Goal: Find specific page/section

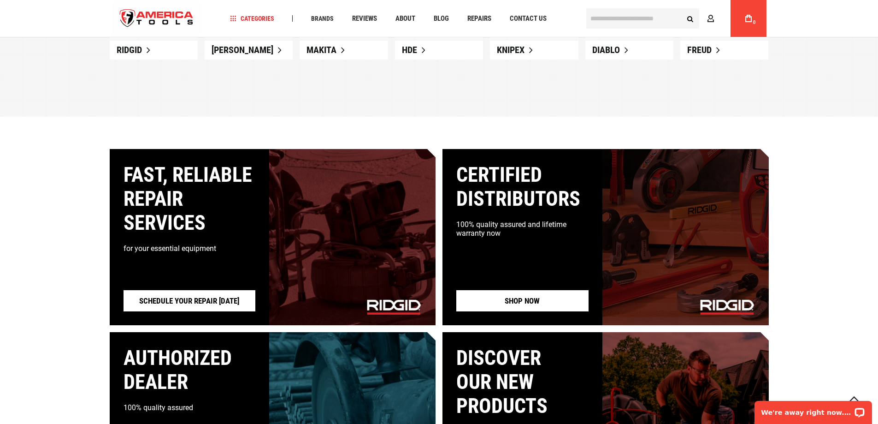
scroll to position [599, 0]
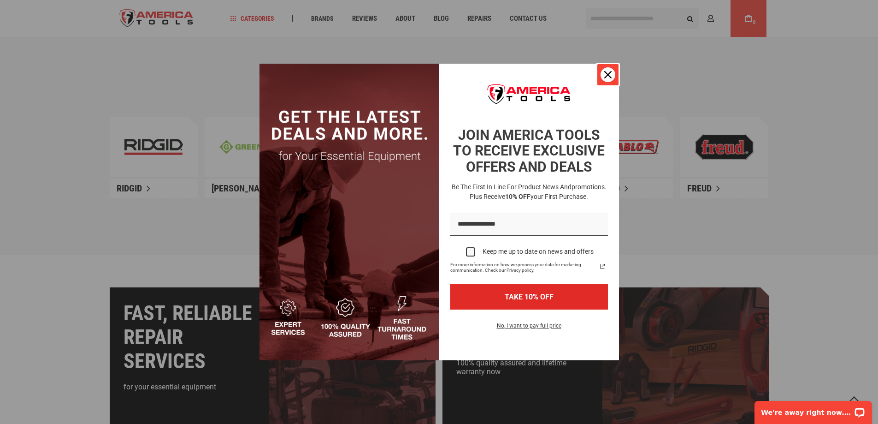
click at [613, 79] on div "Close" at bounding box center [608, 74] width 15 height 15
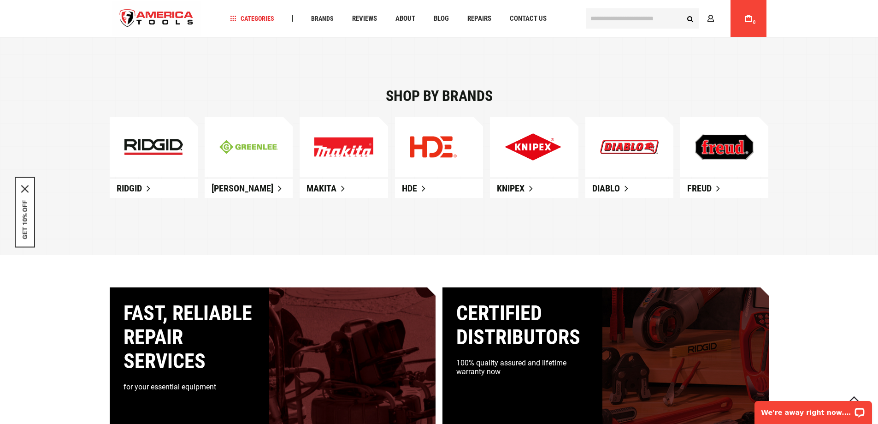
click at [720, 191] on link "Freud" at bounding box center [725, 188] width 88 height 19
click at [730, 160] on img at bounding box center [724, 147] width 59 height 26
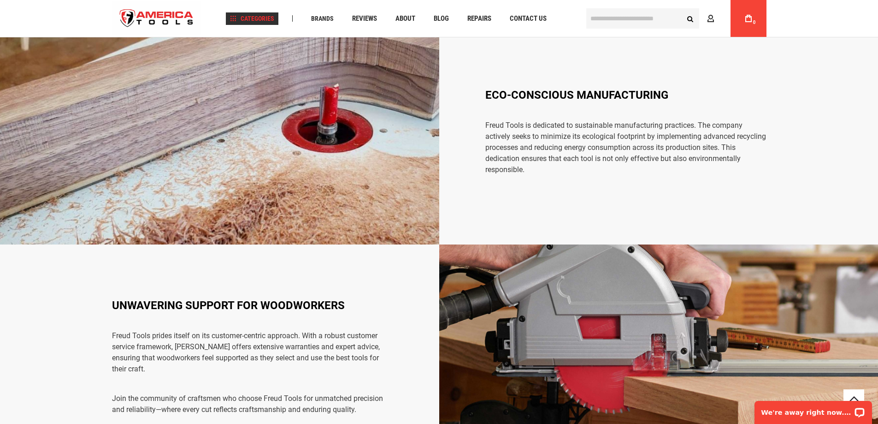
scroll to position [1329, 0]
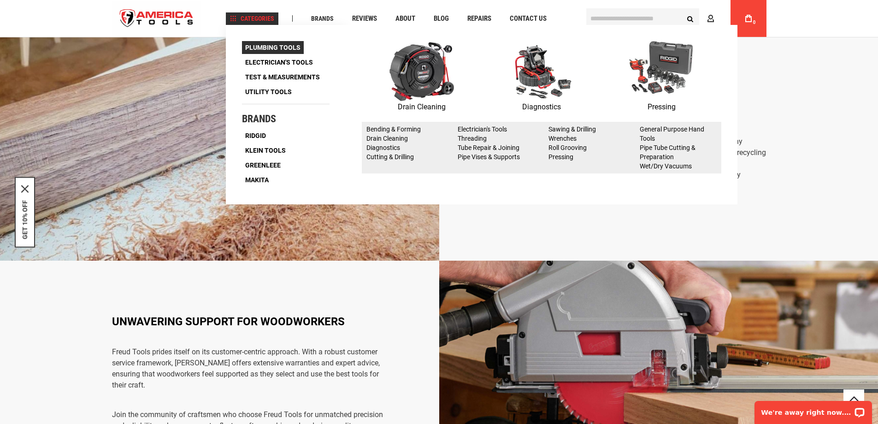
click at [281, 46] on span "Plumbing Tools" at bounding box center [272, 47] width 55 height 6
click at [670, 106] on p "Pressing" at bounding box center [662, 107] width 120 height 12
click at [435, 106] on p "Drain Cleaning" at bounding box center [422, 107] width 120 height 12
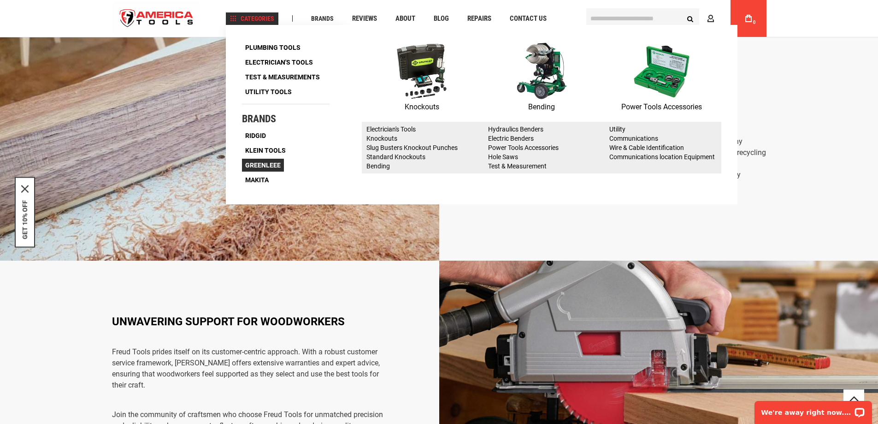
click at [267, 162] on span "Greenleee" at bounding box center [263, 165] width 36 height 6
click at [517, 138] on link "Electric Benders" at bounding box center [511, 138] width 46 height 7
